Goal: Navigation & Orientation: Find specific page/section

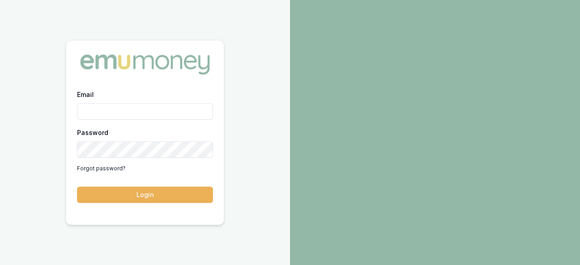
click at [118, 113] on input "Email" at bounding box center [145, 111] width 136 height 16
type input "ray.guan@emumoney.com.au"
click at [138, 186] on form "Email ray.guan@emumoney.com.au Password Forgot password? Login" at bounding box center [145, 146] width 136 height 114
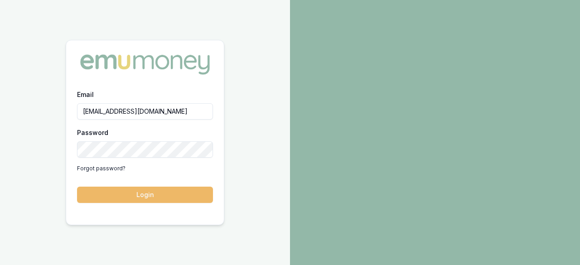
click at [134, 201] on button "Login" at bounding box center [145, 195] width 136 height 16
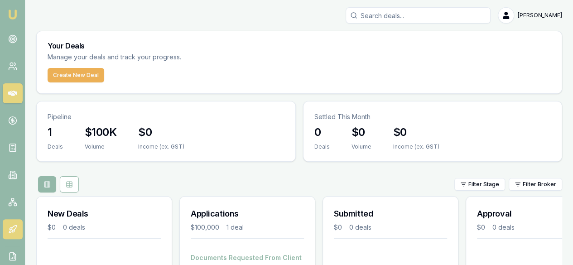
click at [5, 228] on link at bounding box center [13, 229] width 20 height 20
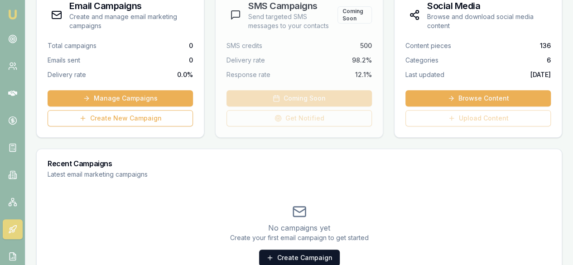
scroll to position [139, 0]
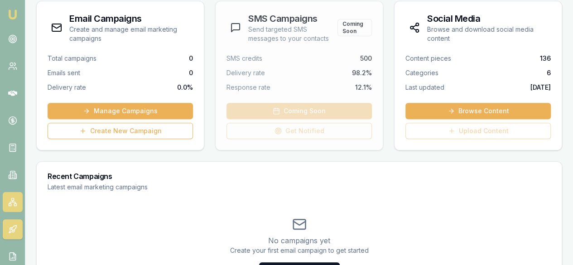
click at [6, 202] on link at bounding box center [13, 202] width 20 height 20
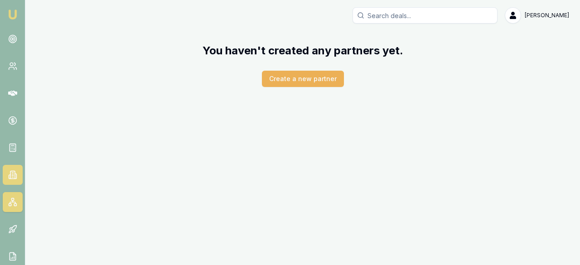
click at [11, 172] on icon at bounding box center [12, 174] width 9 height 9
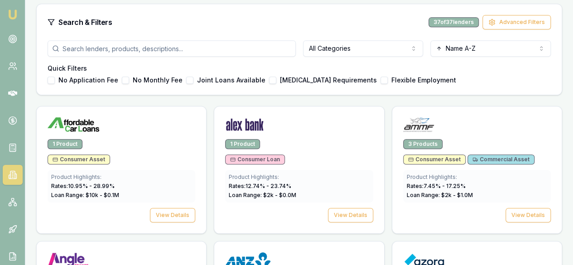
scroll to position [226, 0]
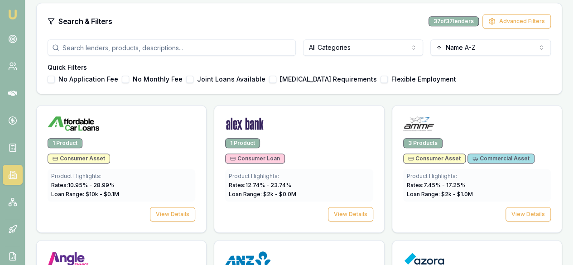
click at [457, 20] on div "37 of 37 lenders" at bounding box center [453, 21] width 50 height 10
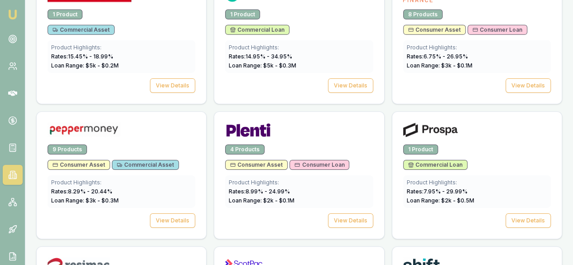
scroll to position [1418, 0]
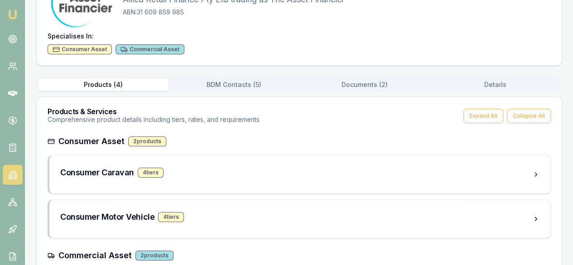
scroll to position [194, 0]
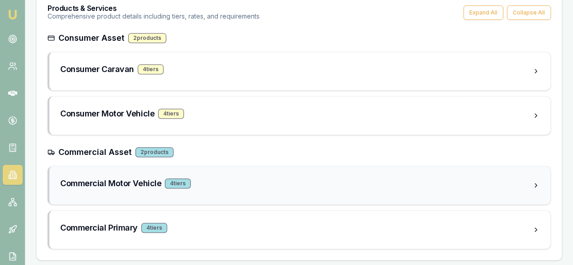
click at [232, 186] on div "Commercial Motor Vehicle 4 tier s" at bounding box center [296, 183] width 472 height 13
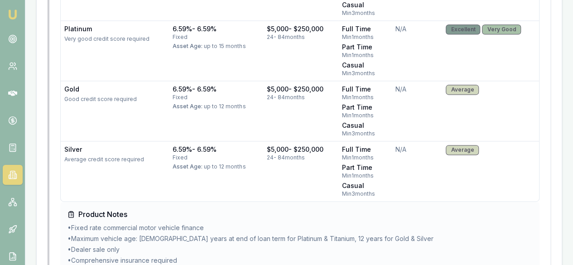
scroll to position [284, 0]
